Goal: Task Accomplishment & Management: Manage account settings

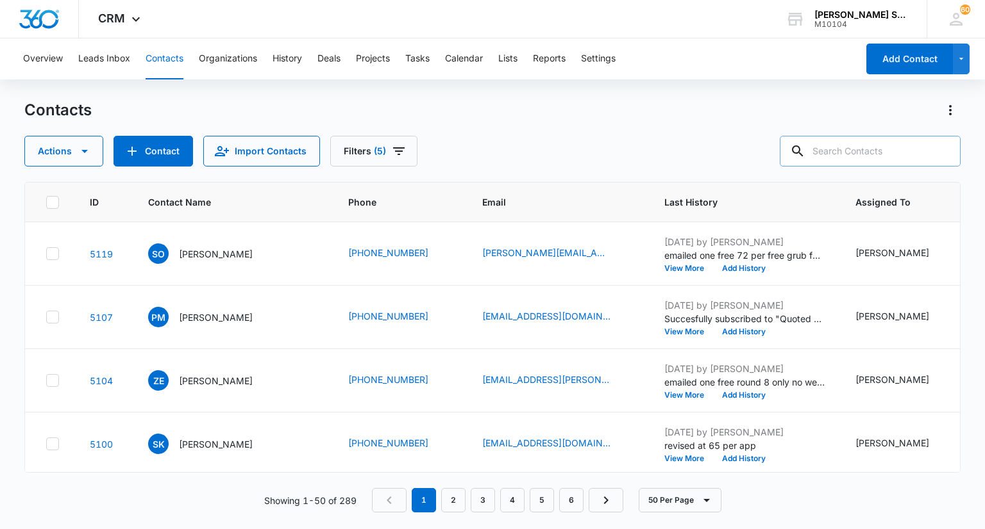
click at [875, 157] on input "text" at bounding box center [869, 151] width 181 height 31
type input "[PERSON_NAME]"
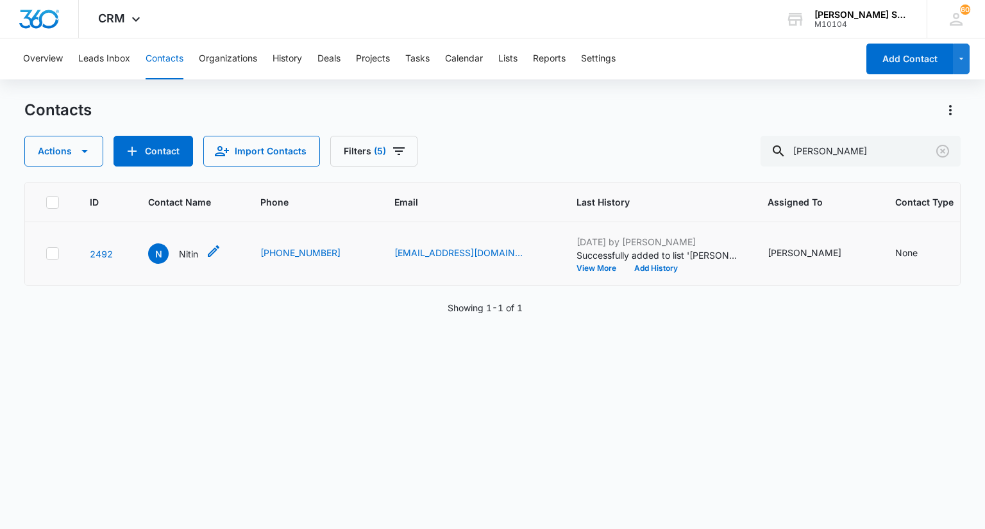
click at [190, 261] on p "Nitin" at bounding box center [188, 253] width 19 height 13
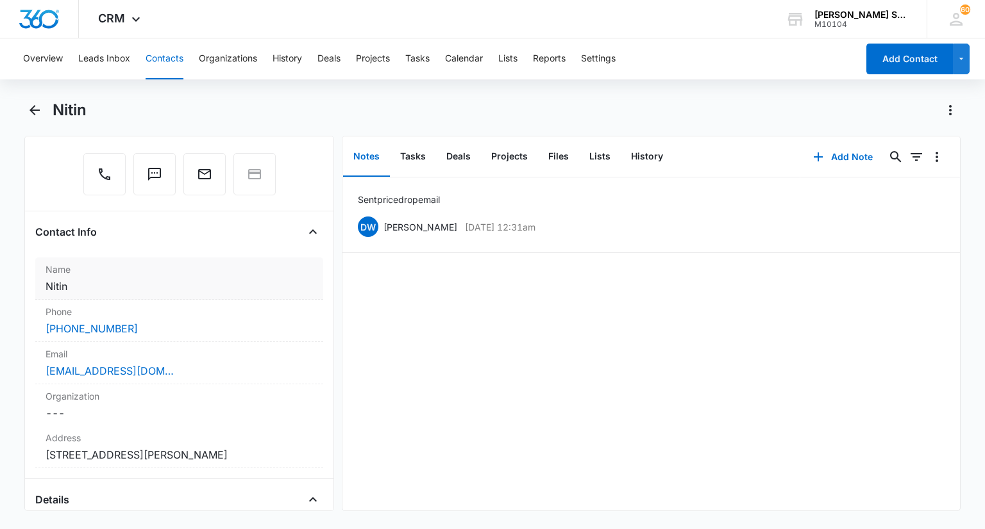
scroll to position [128, 0]
click at [165, 360] on label "Email" at bounding box center [179, 356] width 267 height 13
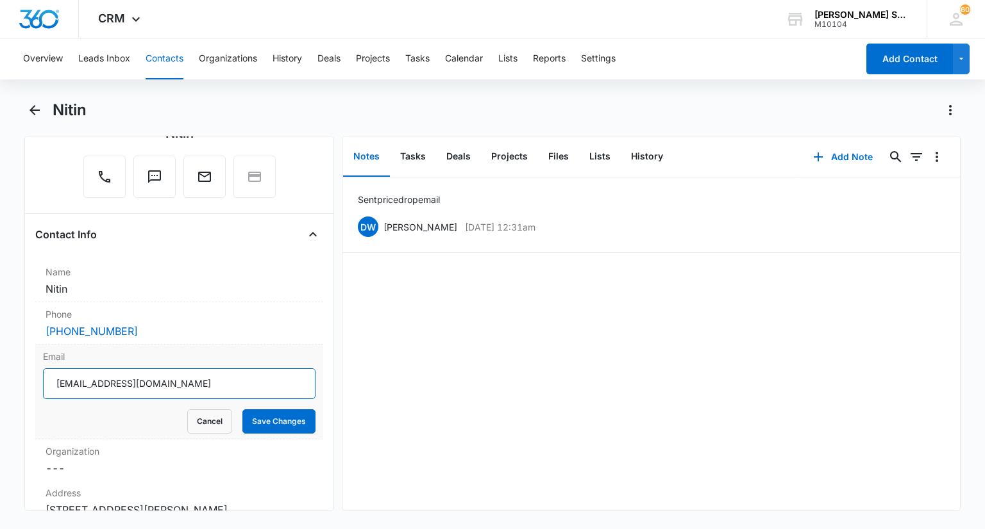
drag, startPoint x: 153, startPoint y: 382, endPoint x: 56, endPoint y: 385, distance: 96.2
click at [56, 385] on input "[EMAIL_ADDRESS][DOMAIN_NAME]" at bounding box center [179, 384] width 272 height 31
click at [196, 424] on button "Cancel" at bounding box center [209, 422] width 45 height 24
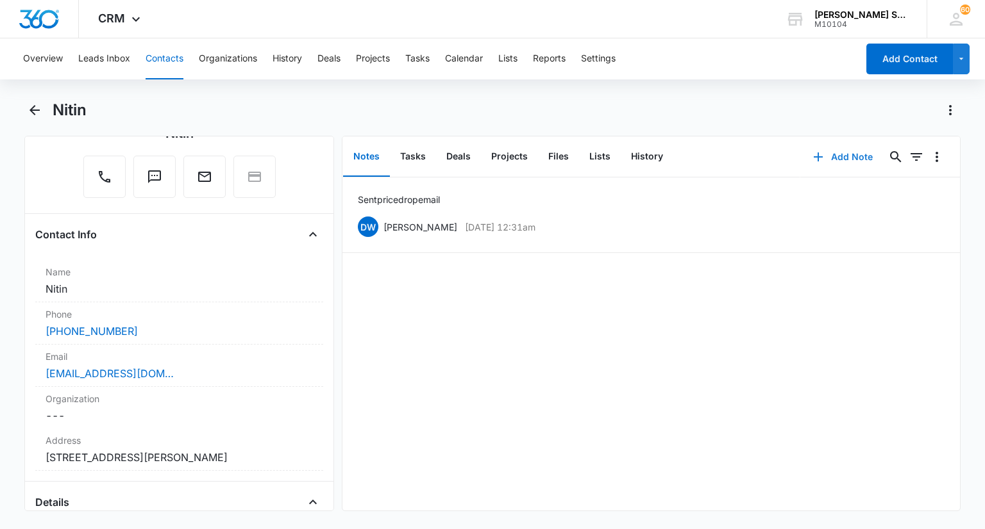
click at [828, 157] on button "Add Note" at bounding box center [842, 157] width 85 height 31
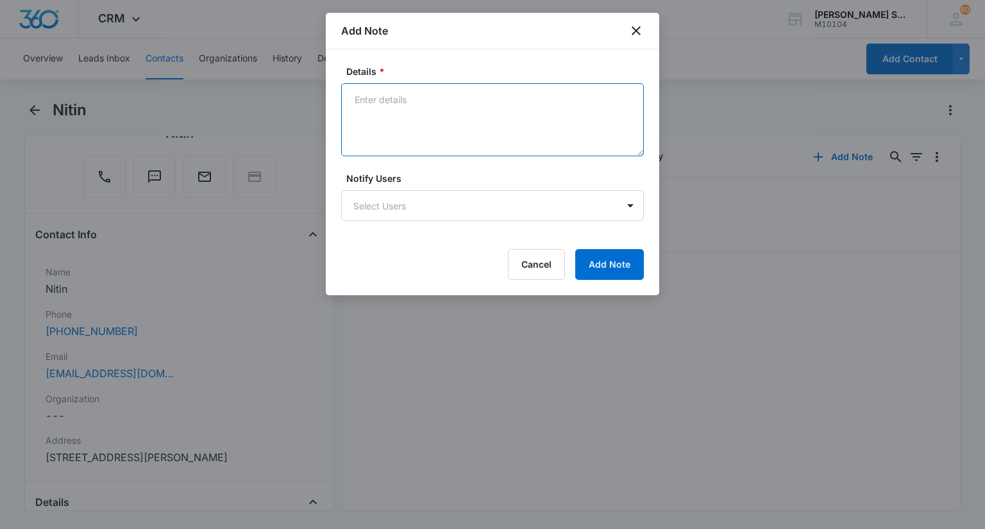
click at [485, 137] on textarea "Details *" at bounding box center [492, 119] width 303 height 73
type textarea "72 per app 2025 one free 2026 vb8 72 per"
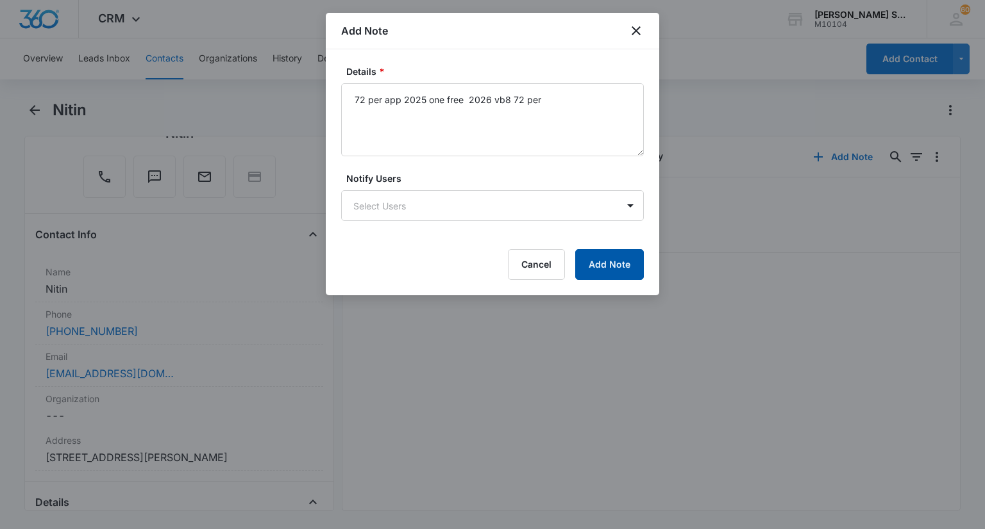
click at [595, 257] on button "Add Note" at bounding box center [609, 264] width 69 height 31
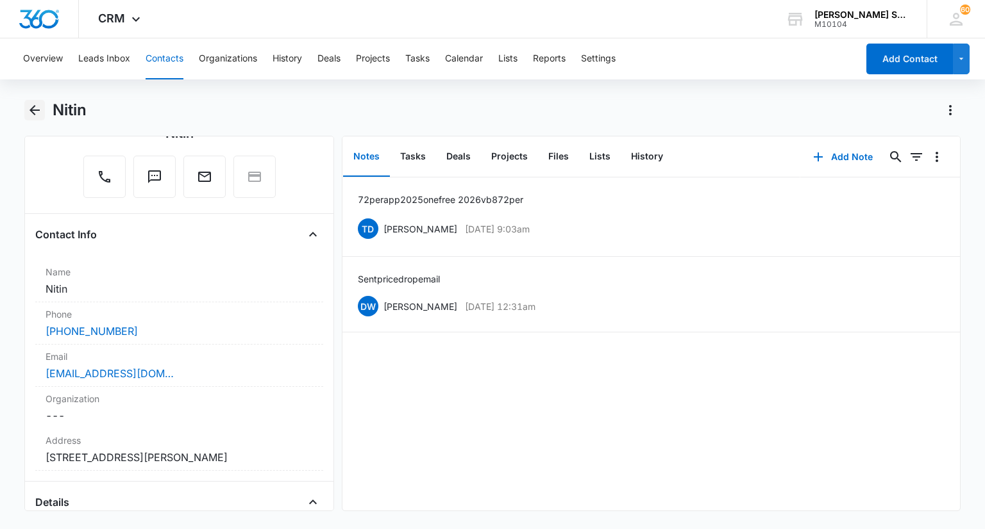
click at [37, 112] on icon "Back" at bounding box center [34, 110] width 15 height 15
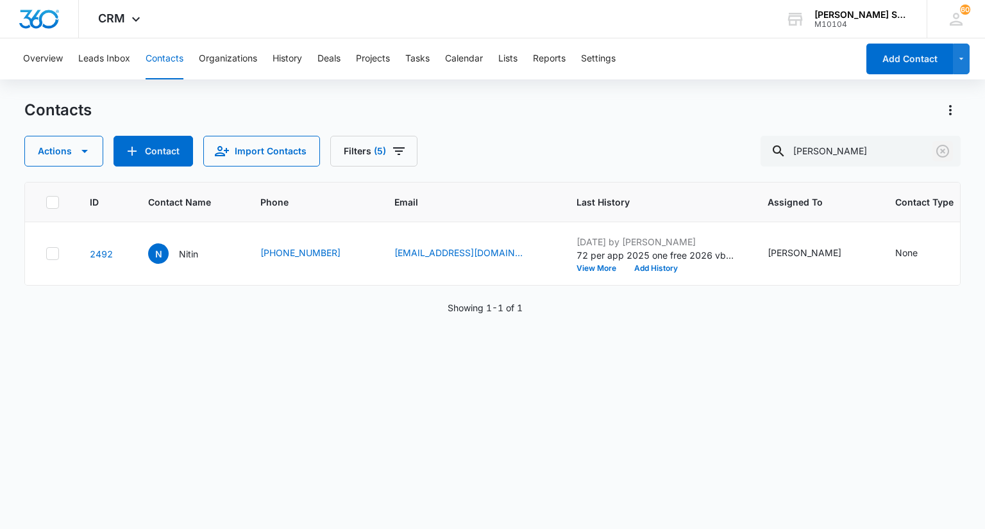
drag, startPoint x: 945, startPoint y: 146, endPoint x: 631, endPoint y: 102, distance: 317.2
click at [945, 146] on icon "Clear" at bounding box center [942, 151] width 13 height 13
